Goal: Transaction & Acquisition: Purchase product/service

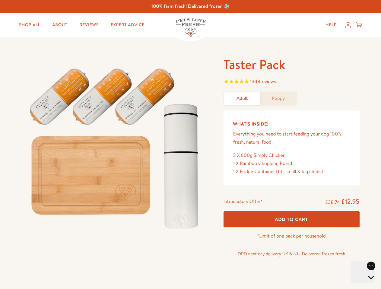
click at [190, 145] on img at bounding box center [115, 146] width 187 height 180
click at [291, 82] on span "1348 reviews" at bounding box center [291, 82] width 136 height 9
click at [368, 286] on icon "Open gorgias live chat" at bounding box center [371, 289] width 6 height 6
